Goal: Task Accomplishment & Management: Manage account settings

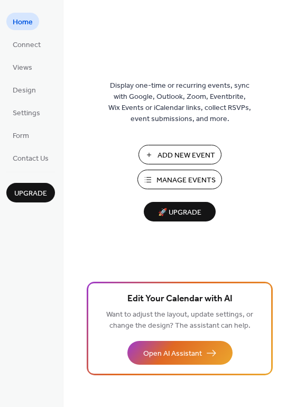
click at [196, 185] on span "Manage Events" at bounding box center [185, 180] width 59 height 11
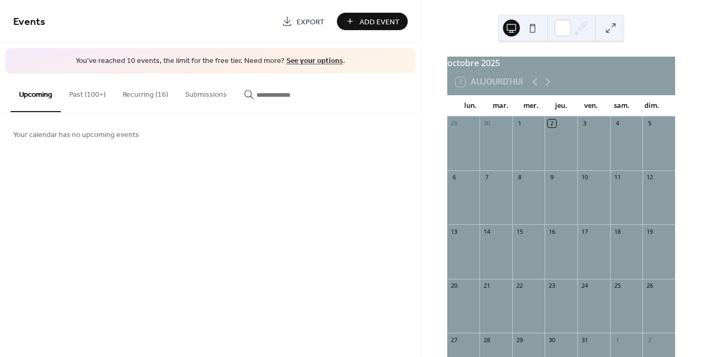
click at [87, 94] on button "Past (100+)" at bounding box center [87, 92] width 53 height 38
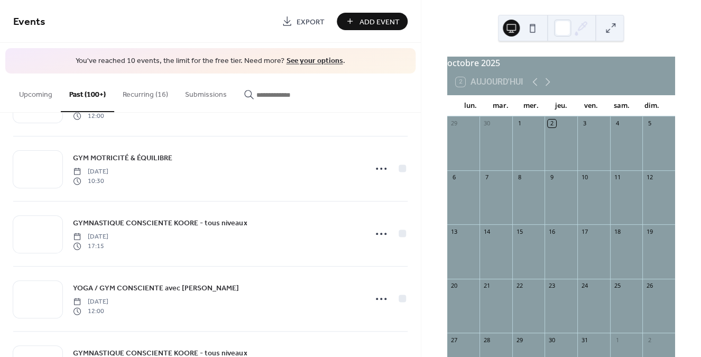
scroll to position [126, 0]
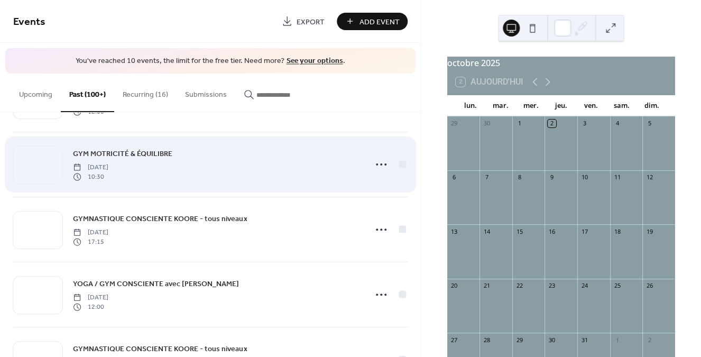
click at [159, 171] on div "GYM MOTRICITÉ & ÉQUILIBRE Monday, June 23, 2025 10:30" at bounding box center [216, 164] width 286 height 34
click at [158, 153] on span "GYM MOTRICITÉ & ÉQUILIBRE" at bounding box center [122, 153] width 99 height 11
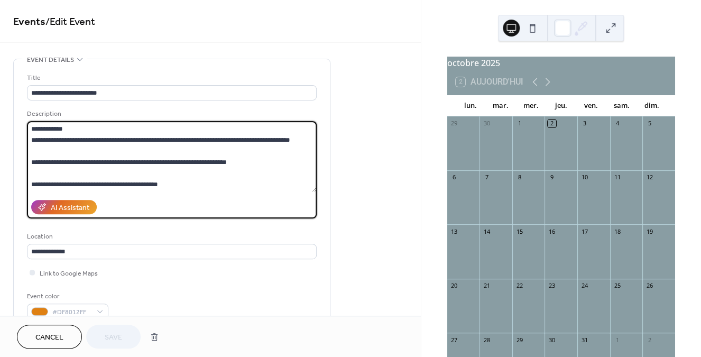
scroll to position [289, 0]
drag, startPoint x: 32, startPoint y: 130, endPoint x: 165, endPoint y: 186, distance: 144.8
click at [165, 186] on textarea at bounding box center [172, 156] width 290 height 71
